Goal: Find specific page/section: Find specific page/section

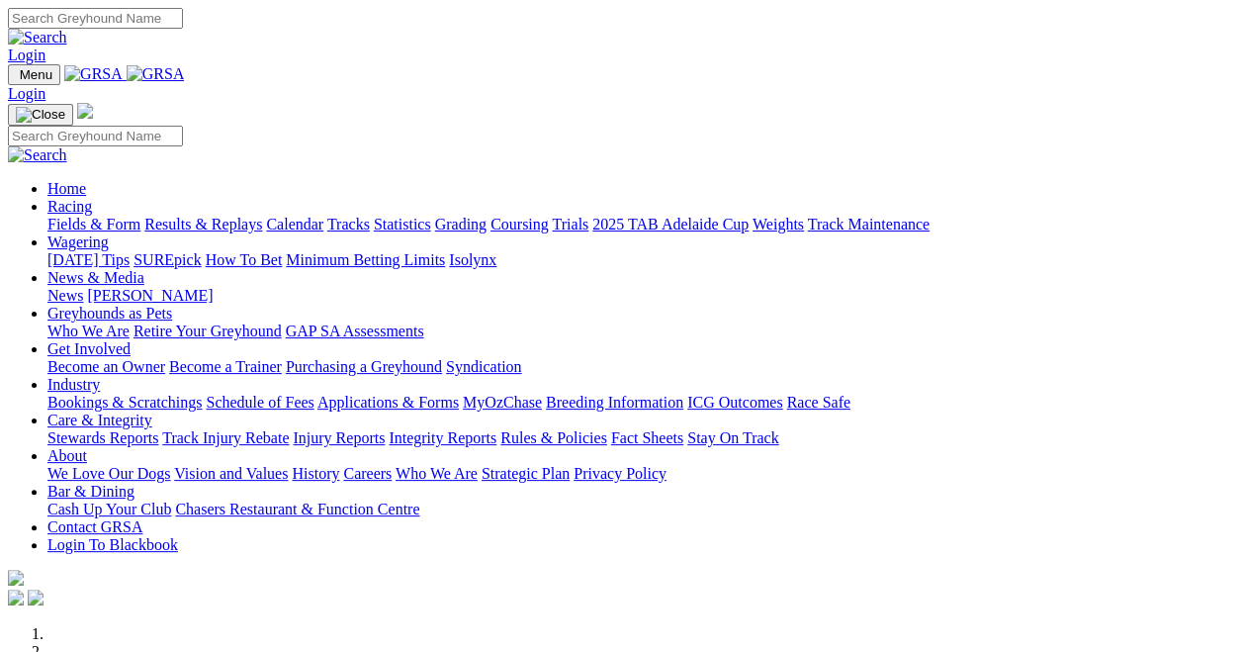
click at [92, 198] on link "Racing" at bounding box center [69, 206] width 45 height 17
click at [113, 216] on link "Fields & Form" at bounding box center [93, 224] width 93 height 17
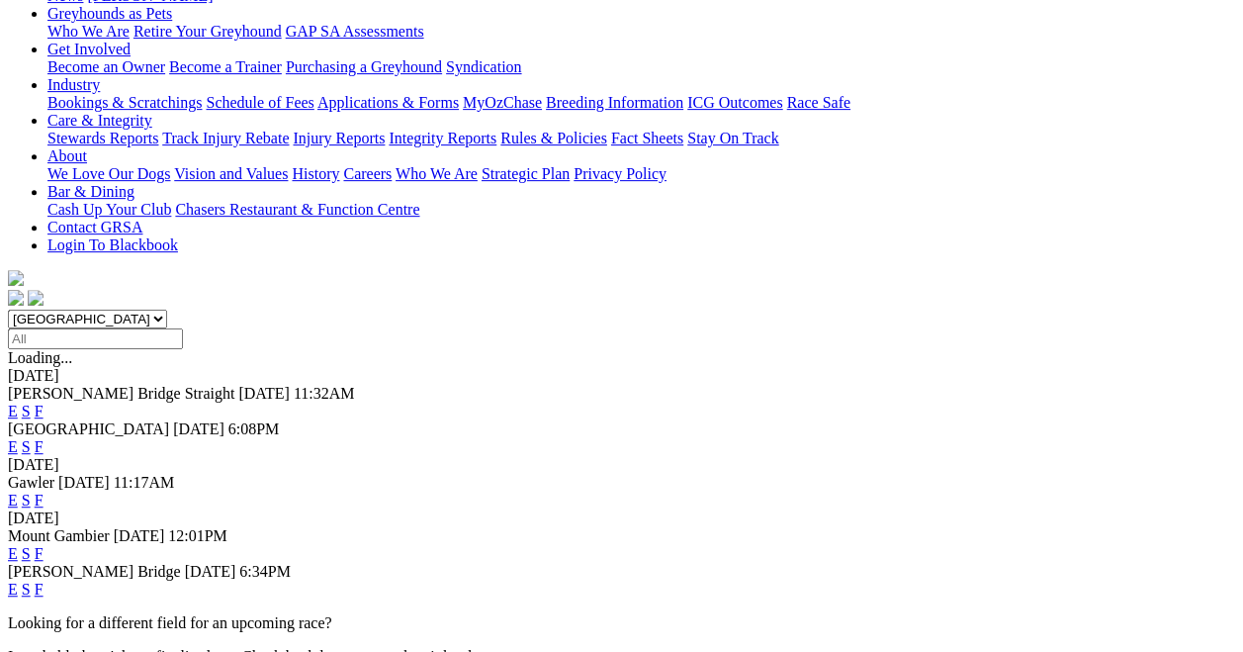
scroll to position [331, 0]
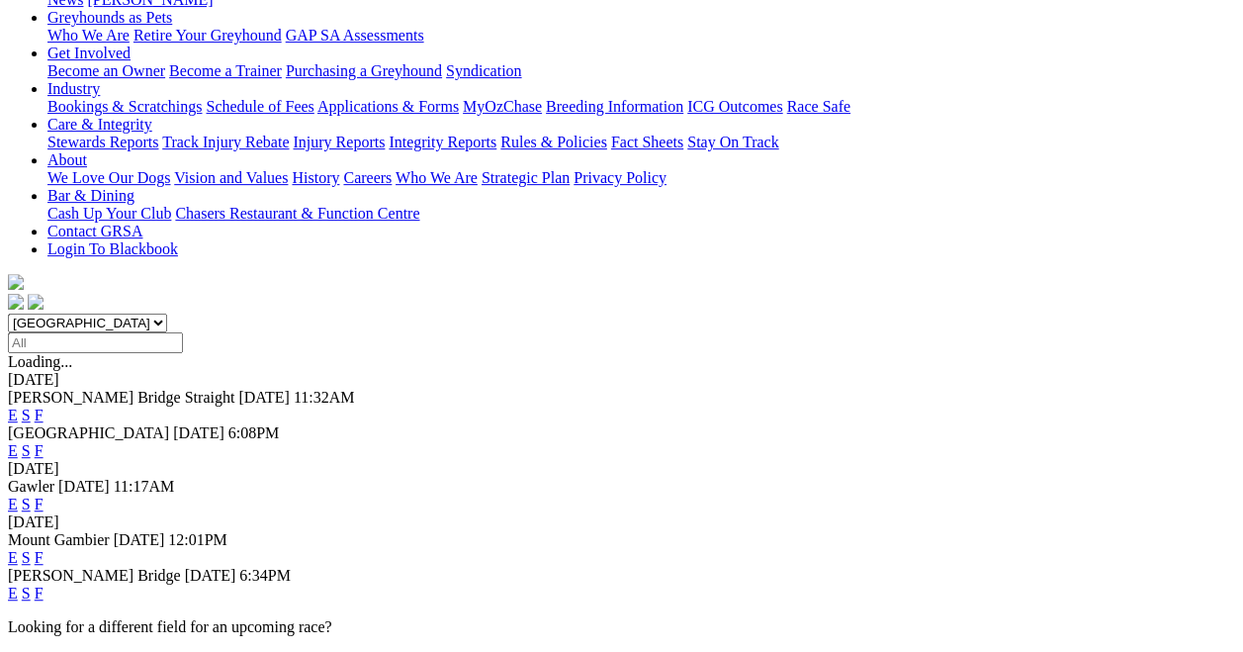
click at [44, 585] on link "F" at bounding box center [39, 593] width 9 height 17
